Goal: Find specific page/section: Find specific page/section

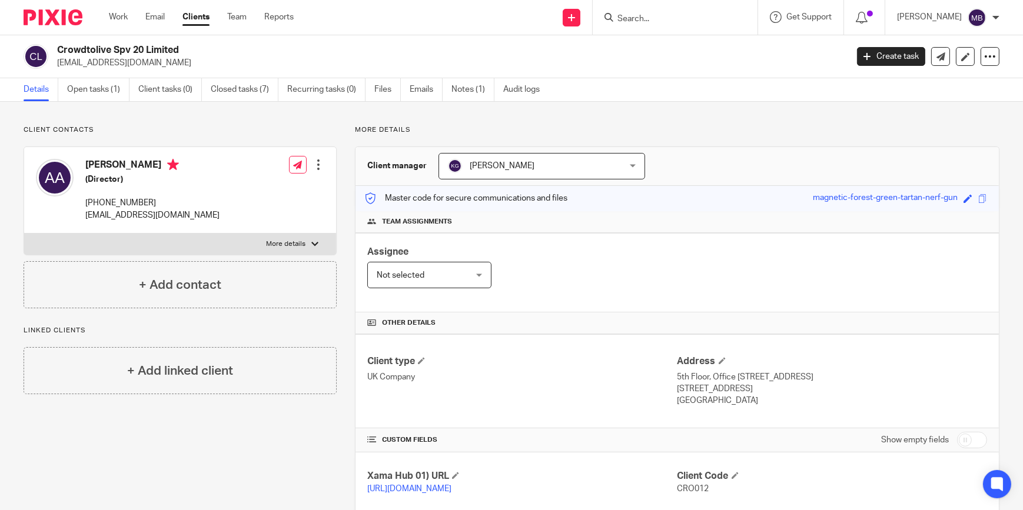
scroll to position [248, 0]
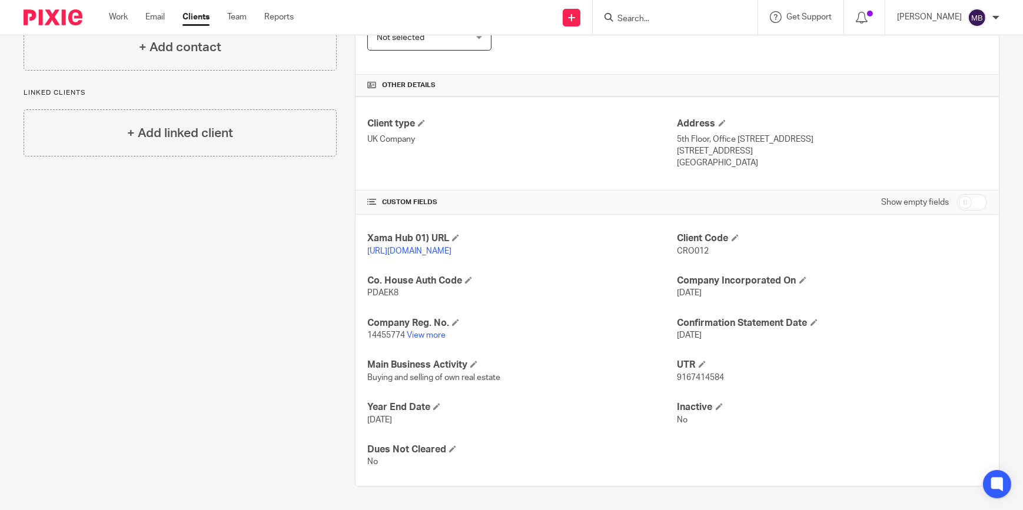
drag, startPoint x: 674, startPoint y: 4, endPoint x: 670, endPoint y: 23, distance: 19.4
click at [672, 11] on div at bounding box center [674, 17] width 165 height 35
click at [671, 23] on input "Search" at bounding box center [669, 19] width 106 height 11
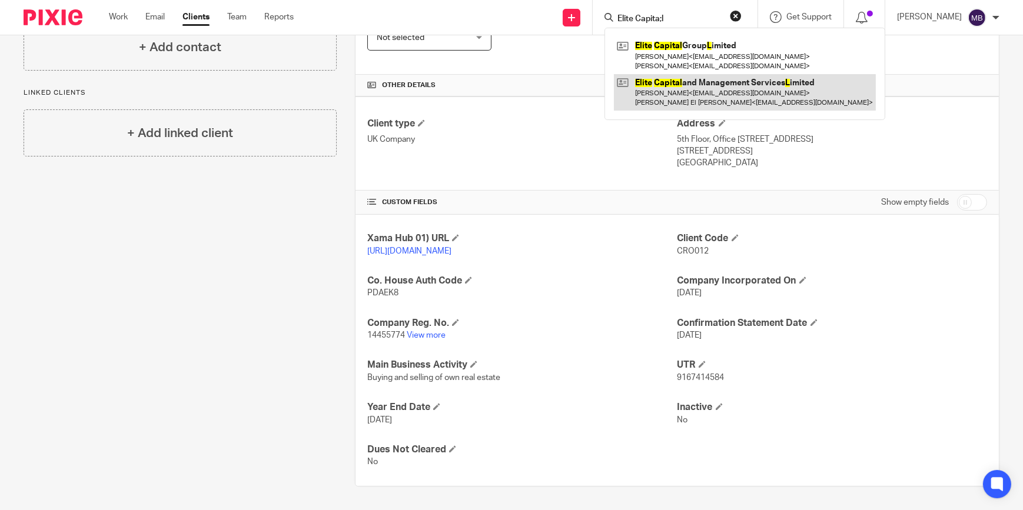
type input "Elite Capita;l"
click at [685, 88] on link at bounding box center [745, 92] width 262 height 36
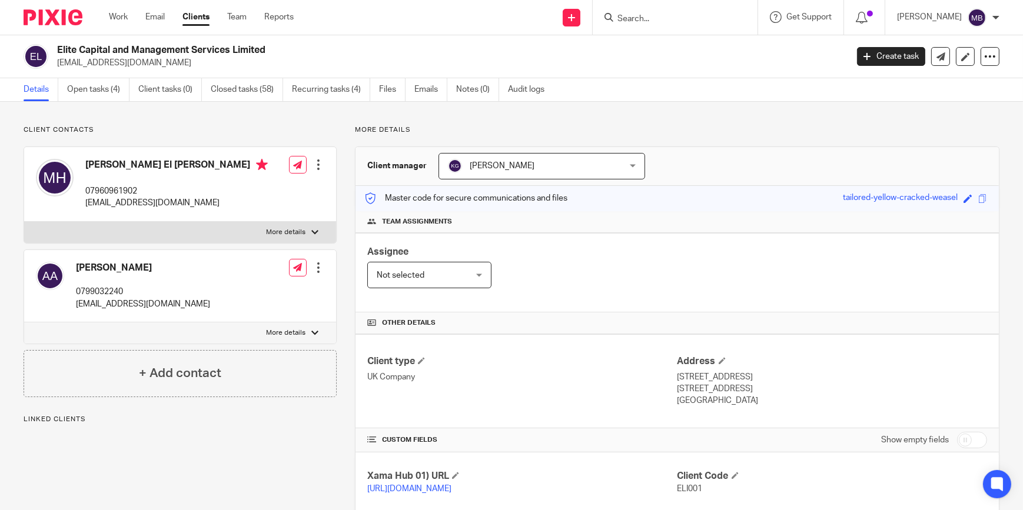
scroll to position [267, 0]
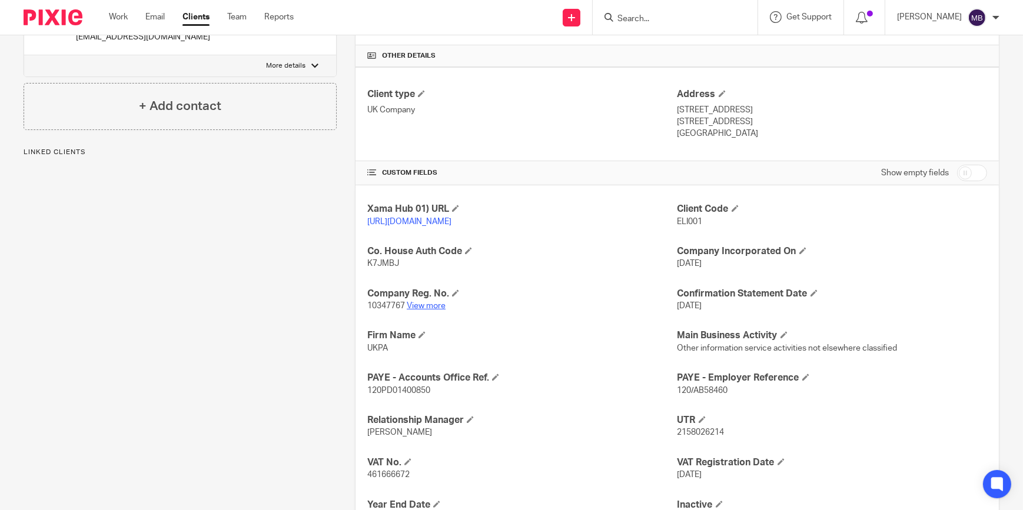
click at [431, 310] on link "View more" at bounding box center [426, 306] width 39 height 8
